Goal: Task Accomplishment & Management: Complete application form

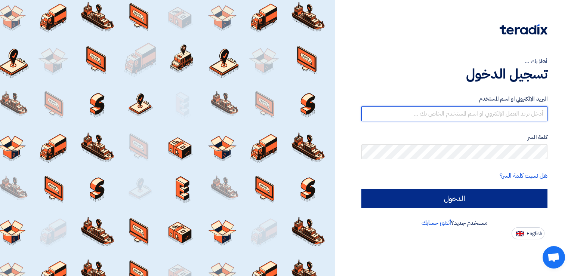
type input "italyaco2030@gmail.com"
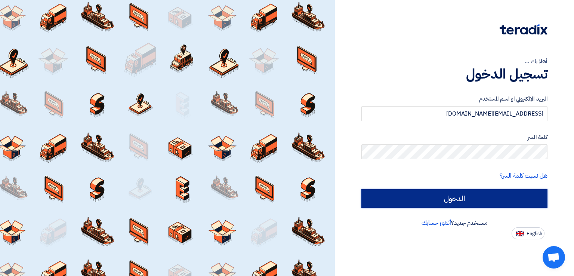
click at [410, 194] on input "الدخول" at bounding box center [454, 198] width 186 height 19
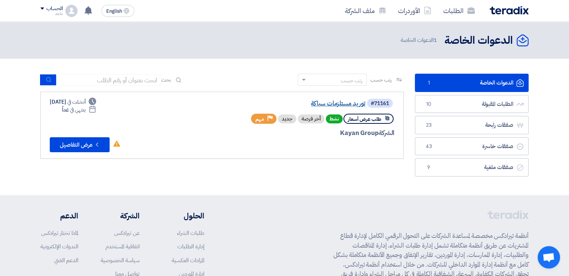
click at [348, 103] on link "توريد مستلزمات سباكة" at bounding box center [291, 103] width 150 height 7
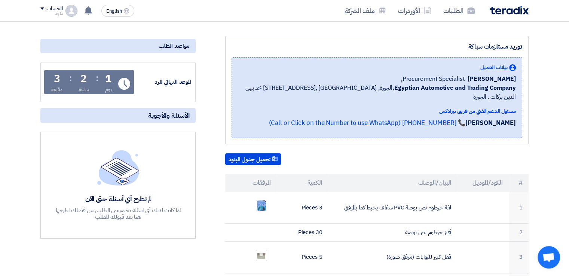
scroll to position [16, 0]
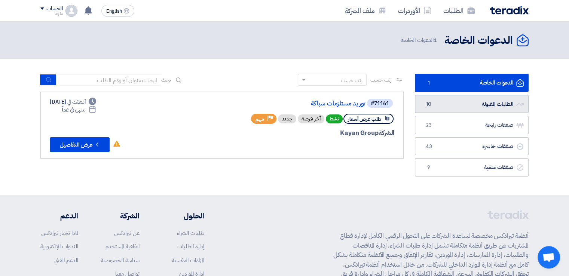
click at [490, 102] on link "الطلبات المقبولة الطلبات المقبولة 10" at bounding box center [472, 104] width 114 height 18
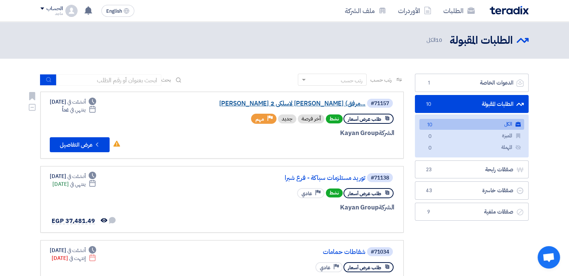
click at [321, 101] on link "توريد مايكروفون لاسلكى 2 هاند ماركو شور (مرفق..." at bounding box center [291, 103] width 150 height 7
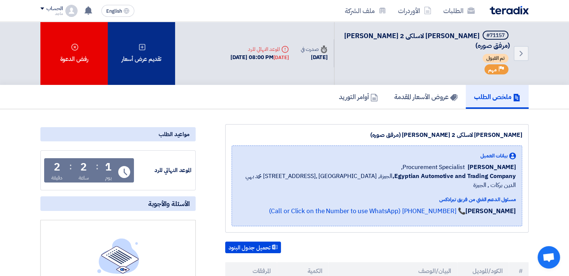
click at [151, 49] on div "تقديم عرض أسعار" at bounding box center [141, 53] width 67 height 63
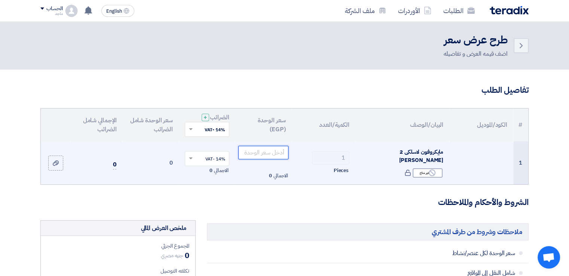
click at [265, 156] on input "number" at bounding box center [263, 152] width 50 height 13
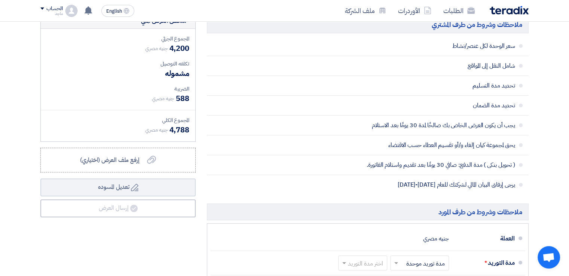
scroll to position [248, 0]
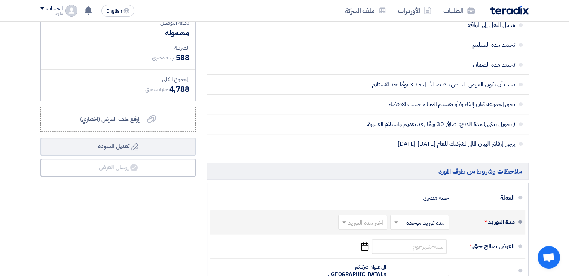
type input "4200"
click at [363, 221] on input "text" at bounding box center [360, 223] width 45 height 11
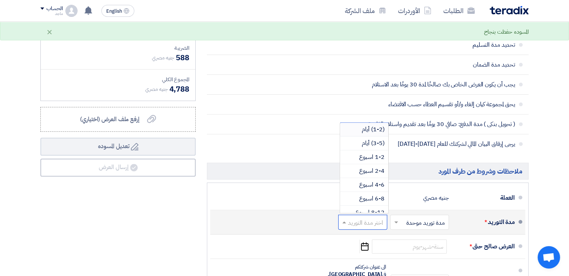
click at [382, 127] on span "(1-2) أيام" at bounding box center [372, 129] width 23 height 9
click at [425, 220] on input "text" at bounding box center [417, 223] width 55 height 11
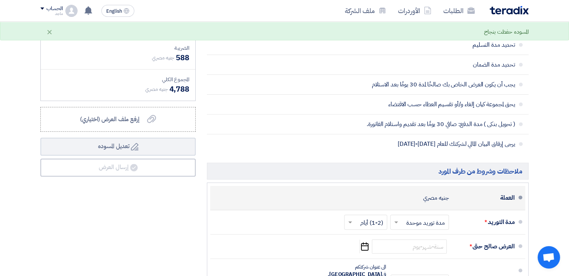
click at [399, 196] on div "العملة جنيه مصري" at bounding box center [365, 198] width 298 height 18
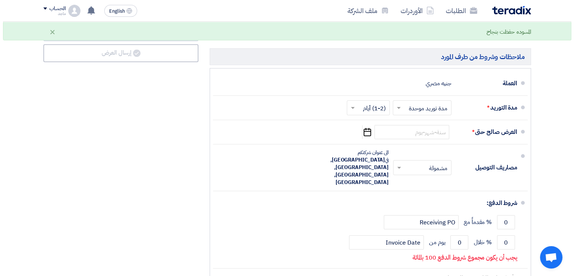
scroll to position [369, 0]
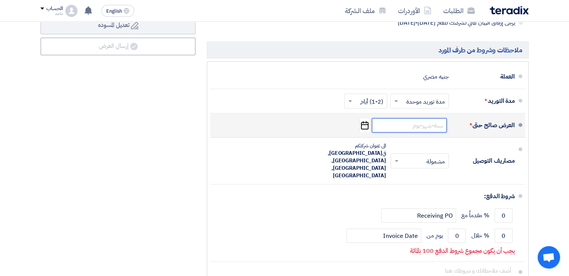
click at [428, 129] on input at bounding box center [409, 125] width 75 height 14
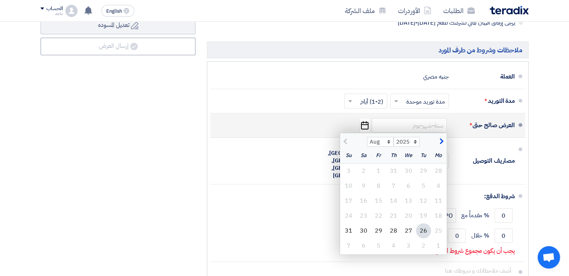
click at [422, 228] on div "26" at bounding box center [423, 230] width 15 height 15
type input "8/26/2025"
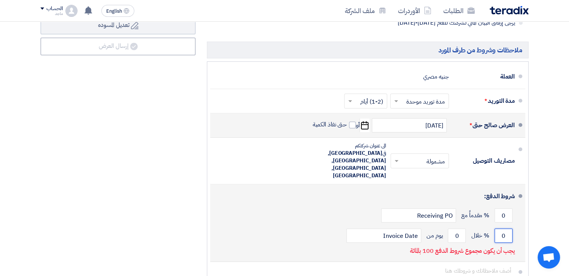
click at [499, 228] on input "0" at bounding box center [503, 235] width 18 height 14
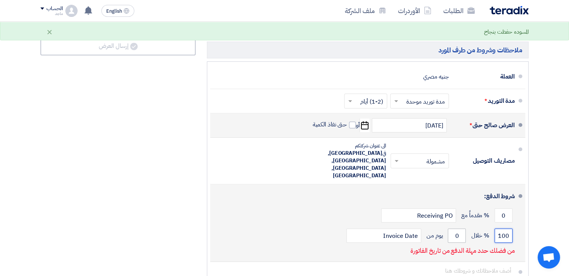
type input "100"
click at [452, 228] on input "0" at bounding box center [456, 235] width 18 height 14
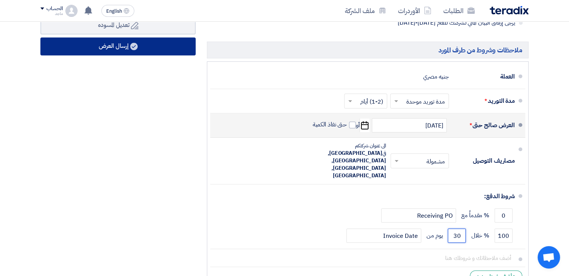
type input "30"
click at [181, 50] on button "إرسال العرض" at bounding box center [117, 46] width 155 height 18
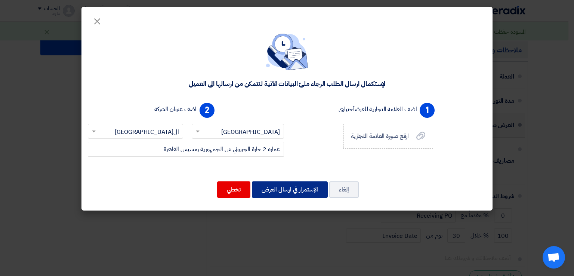
click at [276, 185] on button "الإستمرار في ارسال العرض" at bounding box center [290, 189] width 76 height 16
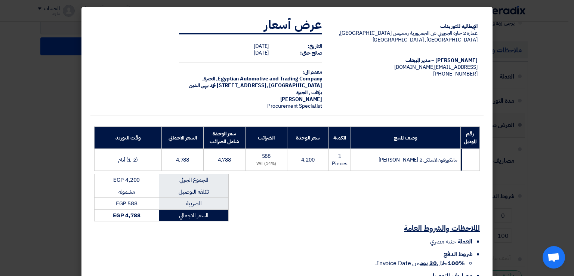
scroll to position [53, 0]
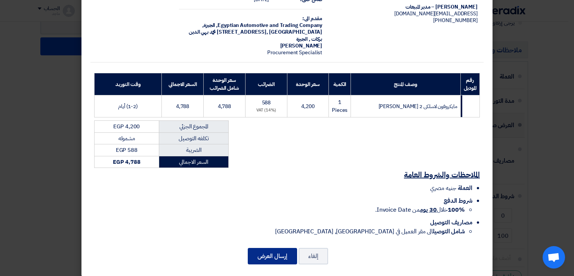
click at [279, 248] on button "إرسال العرض" at bounding box center [272, 256] width 49 height 16
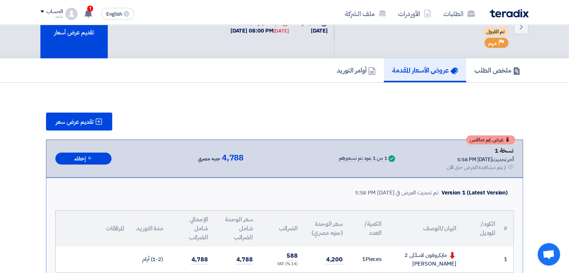
scroll to position [395, 0]
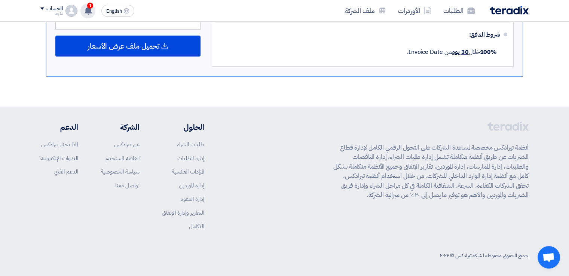
click at [88, 8] on use at bounding box center [87, 10] width 7 height 8
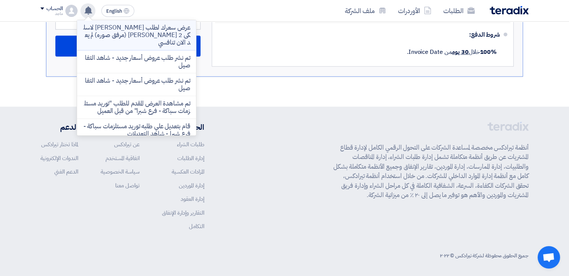
click at [113, 31] on p "عرض سعرك لطلب [PERSON_NAME] لاسلكى 2 [PERSON_NAME] (مرفق صوره) لم يعد الان تناف…" at bounding box center [136, 35] width 107 height 22
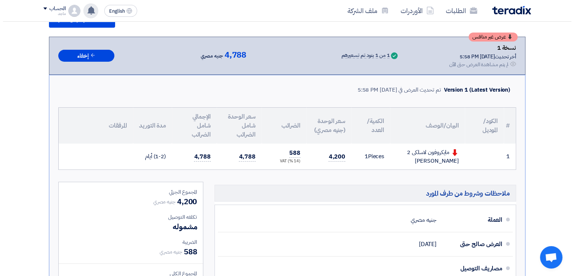
scroll to position [99, 0]
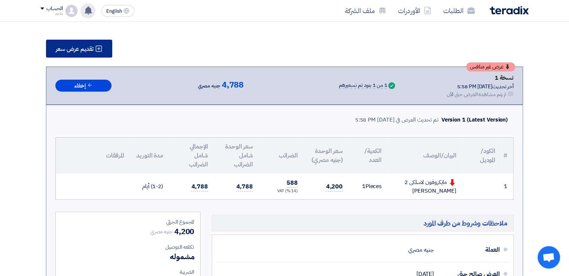
click at [82, 46] on span "تقديم عرض سعر" at bounding box center [75, 49] width 38 height 6
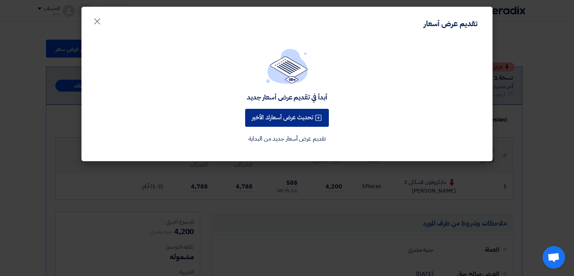
click at [296, 115] on button "تحديث عرض أسعارك الأخير" at bounding box center [287, 118] width 84 height 18
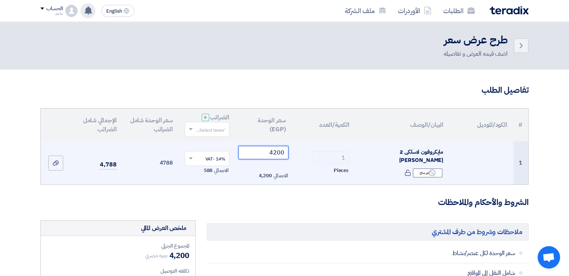
click at [263, 153] on input "4200" at bounding box center [263, 152] width 50 height 13
type input "4"
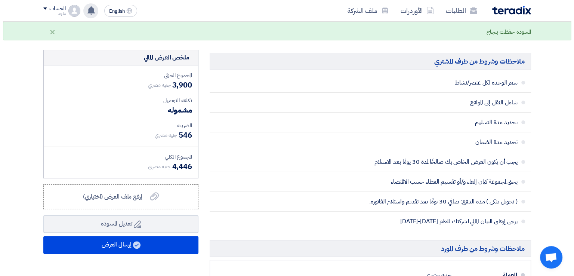
scroll to position [176, 0]
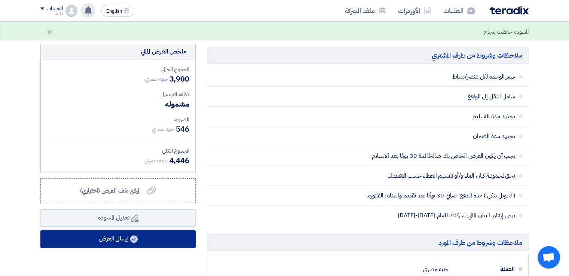
type input "3900"
click at [113, 237] on button "إرسال العرض" at bounding box center [117, 239] width 155 height 18
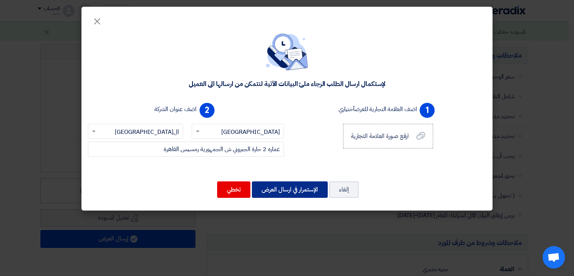
click at [305, 187] on button "الإستمرار في ارسال العرض" at bounding box center [290, 189] width 76 height 16
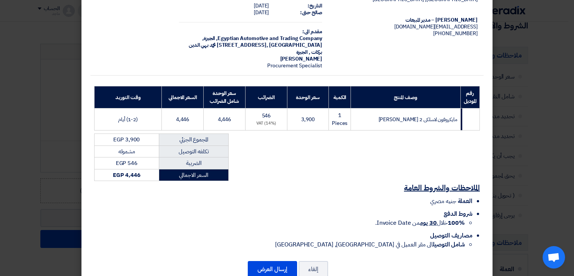
scroll to position [53, 0]
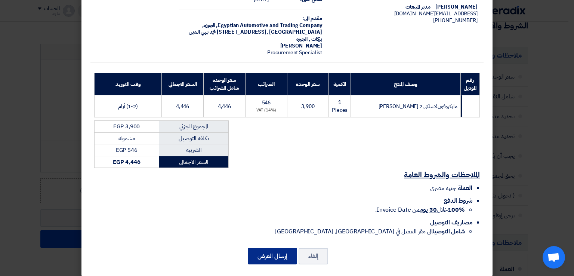
click at [279, 248] on button "إرسال العرض" at bounding box center [272, 256] width 49 height 16
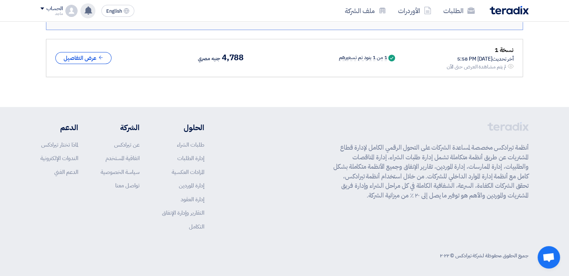
scroll to position [200, 0]
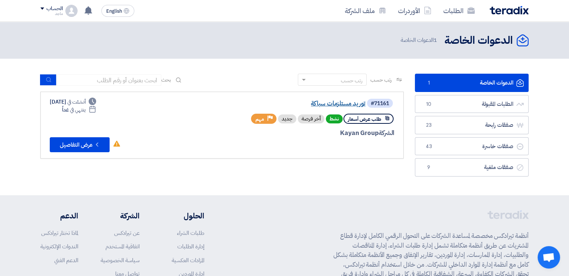
click at [340, 102] on link "توريد مستلزمات سباكة" at bounding box center [291, 103] width 150 height 7
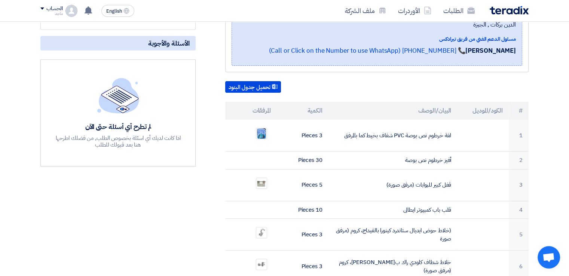
scroll to position [151, 0]
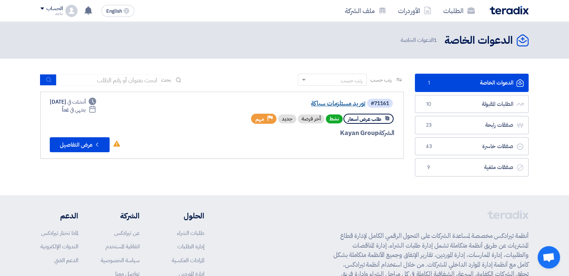
click at [320, 102] on link "توريد مستلزمات سباكة" at bounding box center [291, 103] width 150 height 7
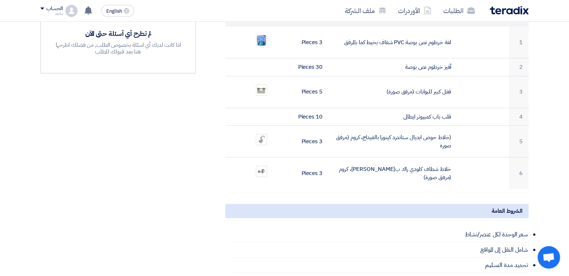
scroll to position [245, 0]
